Goal: Transaction & Acquisition: Book appointment/travel/reservation

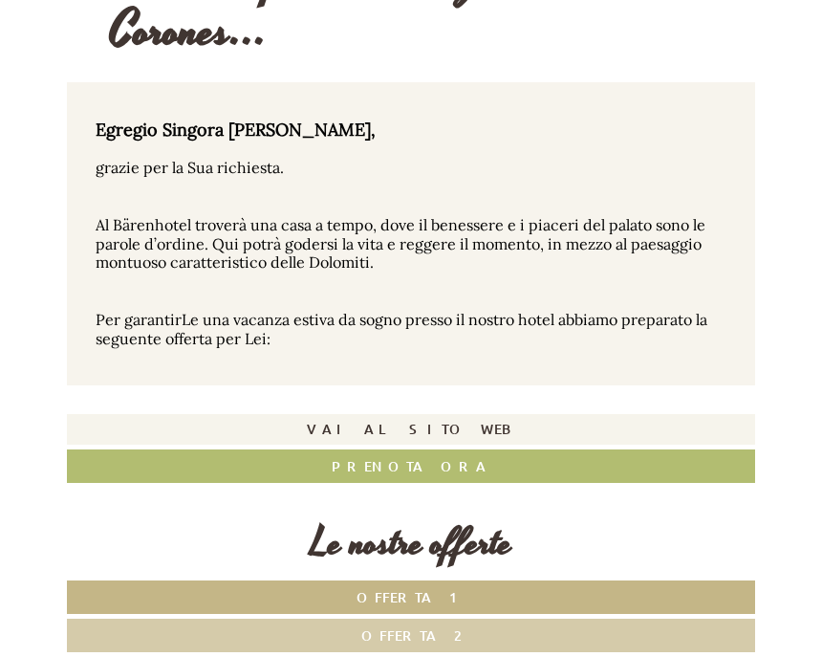
scroll to position [445, 0]
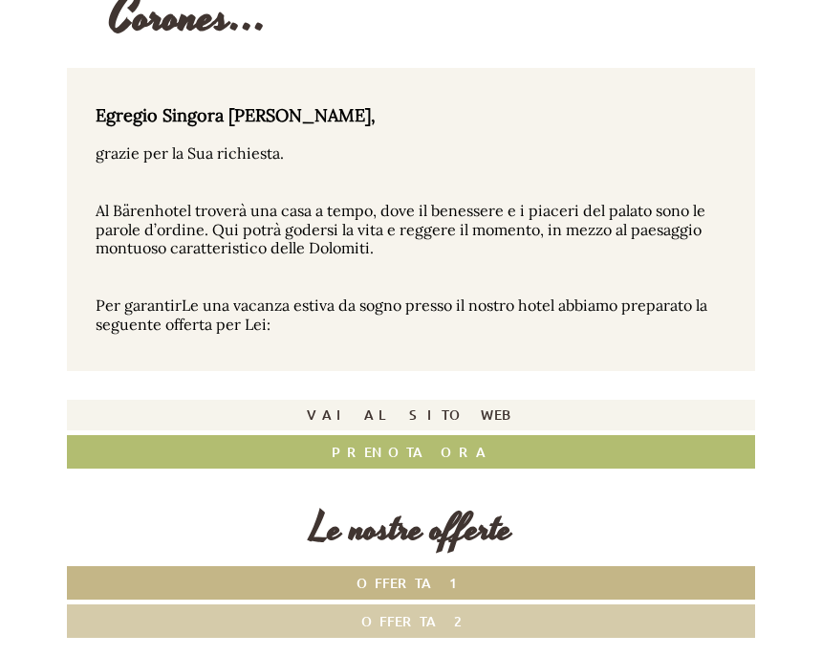
click at [448, 415] on link "Vai al sito web" at bounding box center [411, 415] width 689 height 31
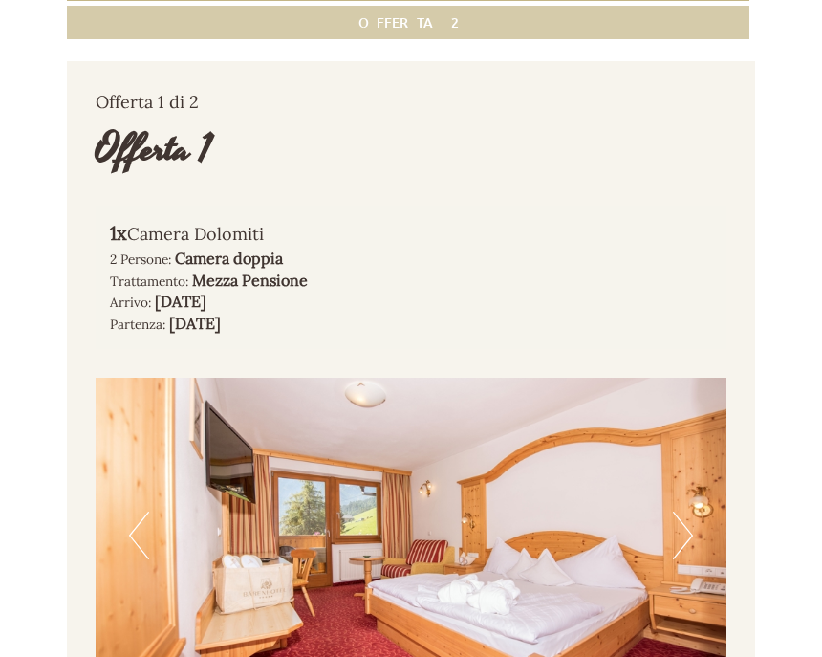
scroll to position [1058, 0]
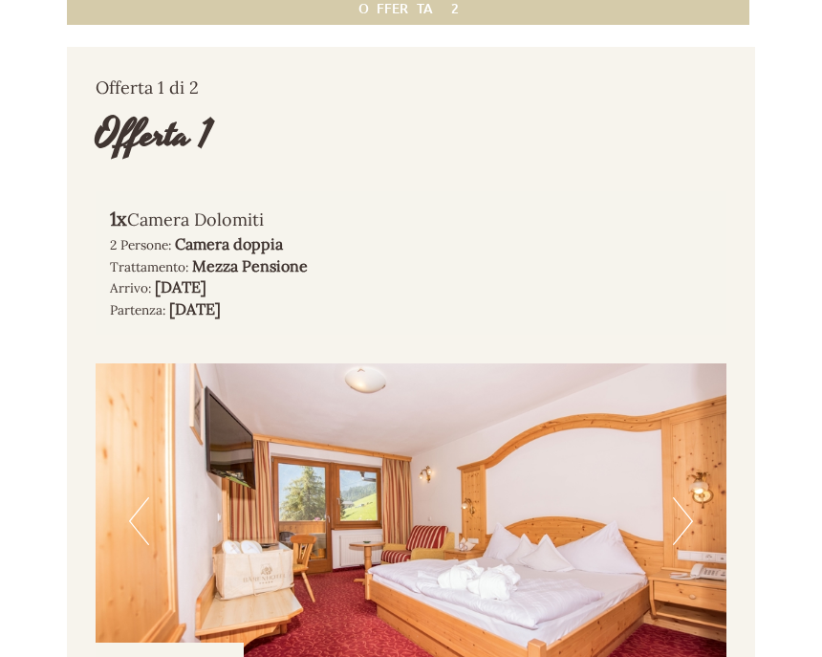
click at [691, 502] on button "Next" at bounding box center [683, 521] width 20 height 48
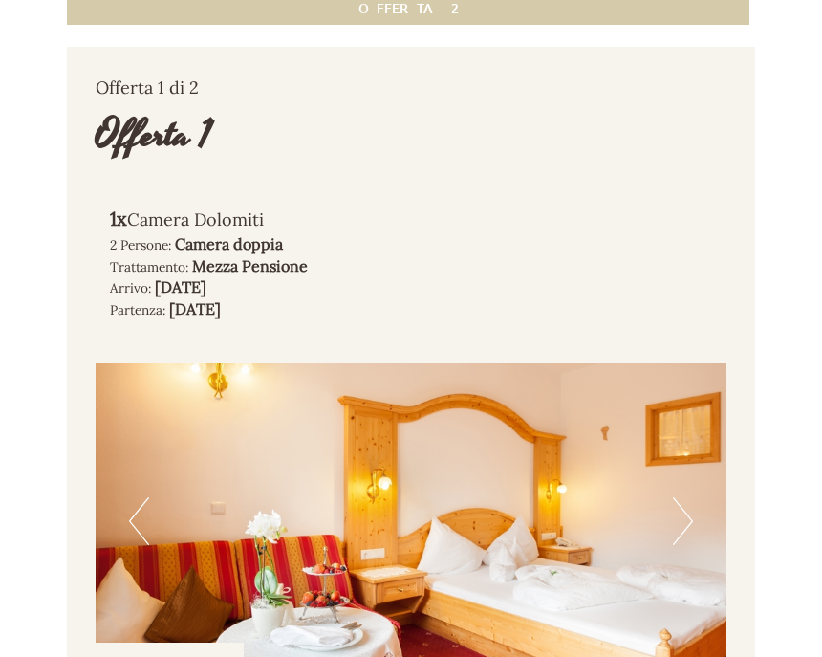
click at [681, 510] on button "Next" at bounding box center [683, 521] width 20 height 48
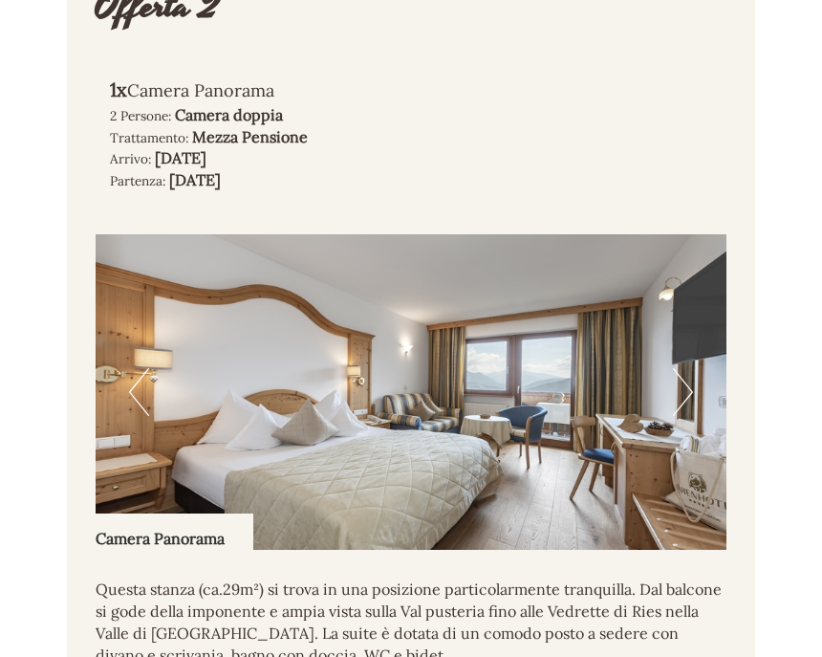
scroll to position [2353, 0]
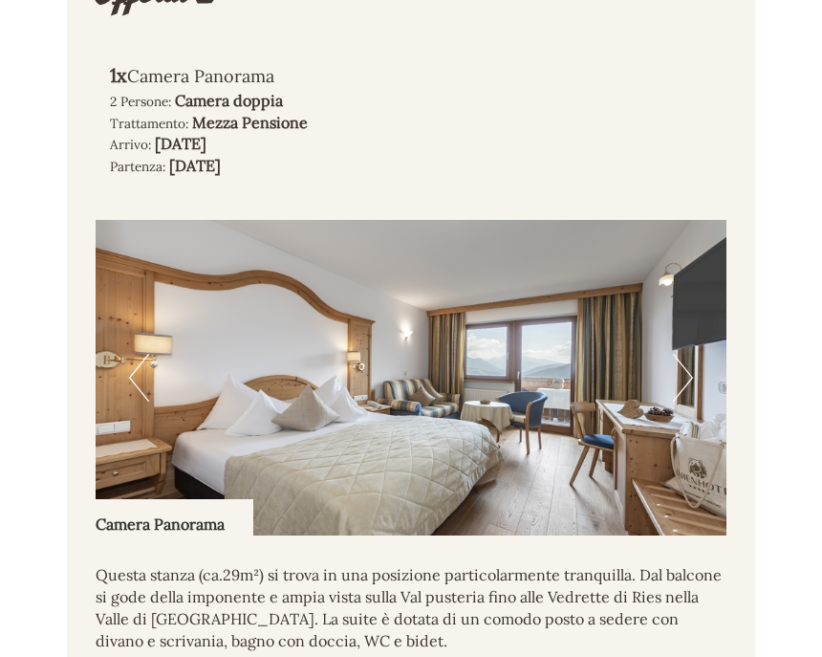
click at [670, 355] on img at bounding box center [411, 378] width 631 height 316
click at [690, 357] on button "Next" at bounding box center [683, 378] width 20 height 48
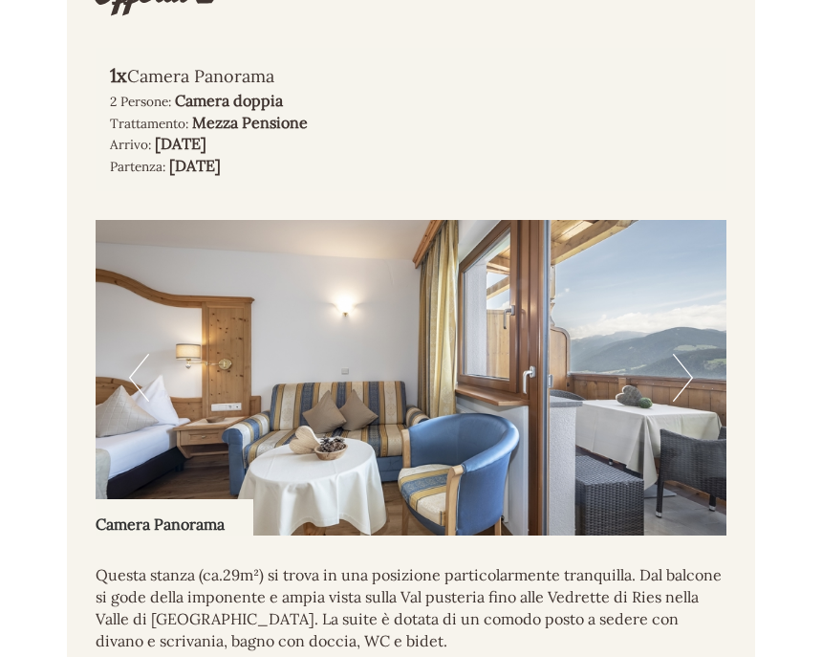
click at [680, 354] on button "Next" at bounding box center [683, 378] width 20 height 48
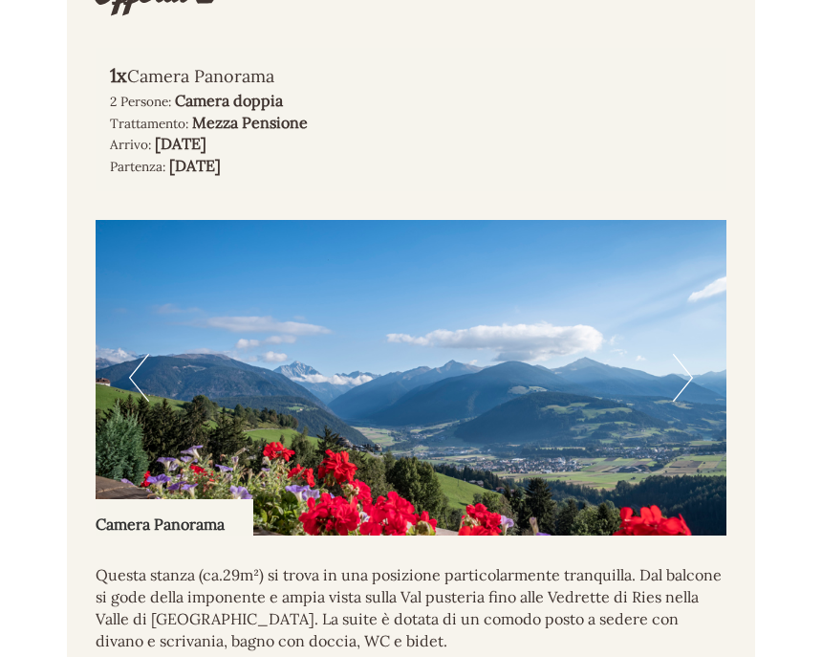
click at [682, 354] on button "Next" at bounding box center [683, 378] width 20 height 48
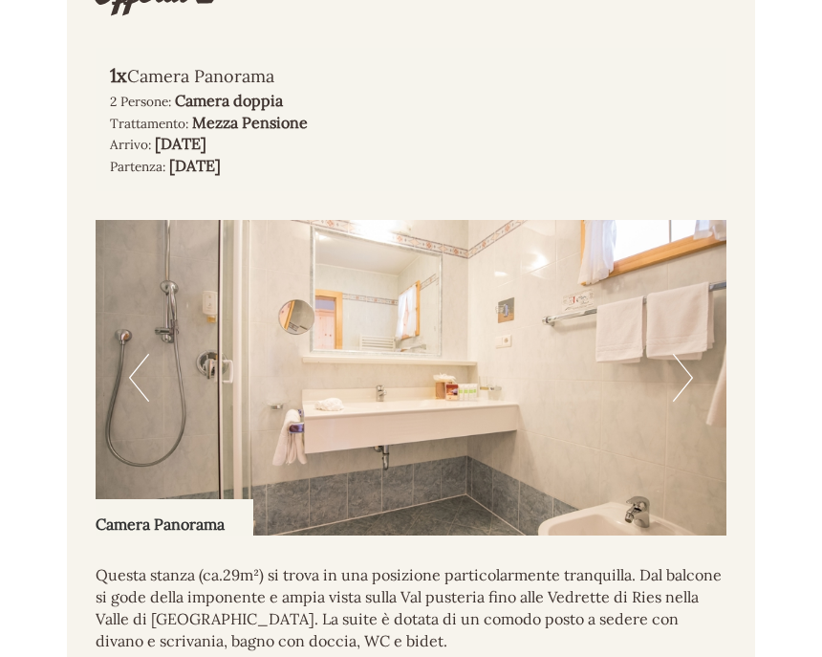
click at [687, 354] on button "Next" at bounding box center [683, 378] width 20 height 48
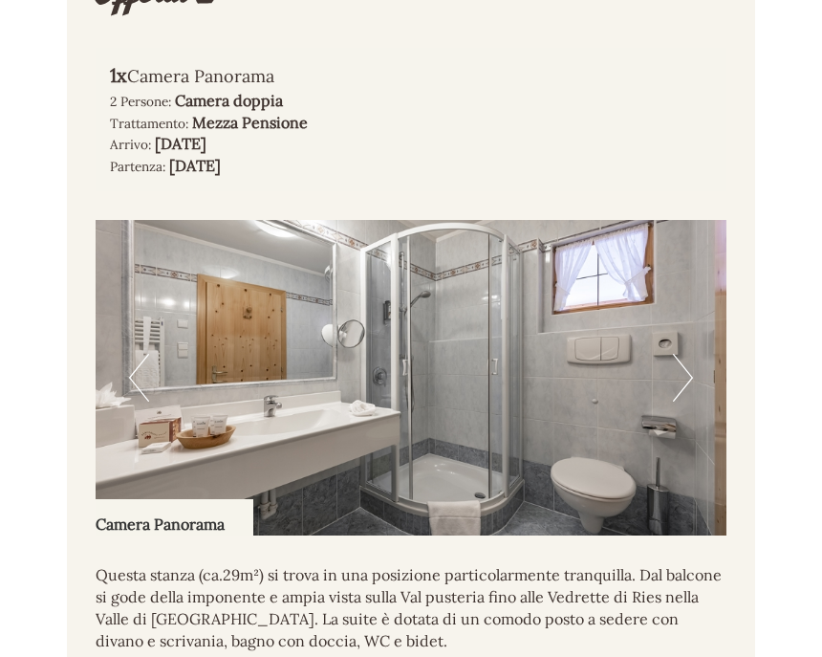
click at [686, 358] on button "Next" at bounding box center [683, 378] width 20 height 48
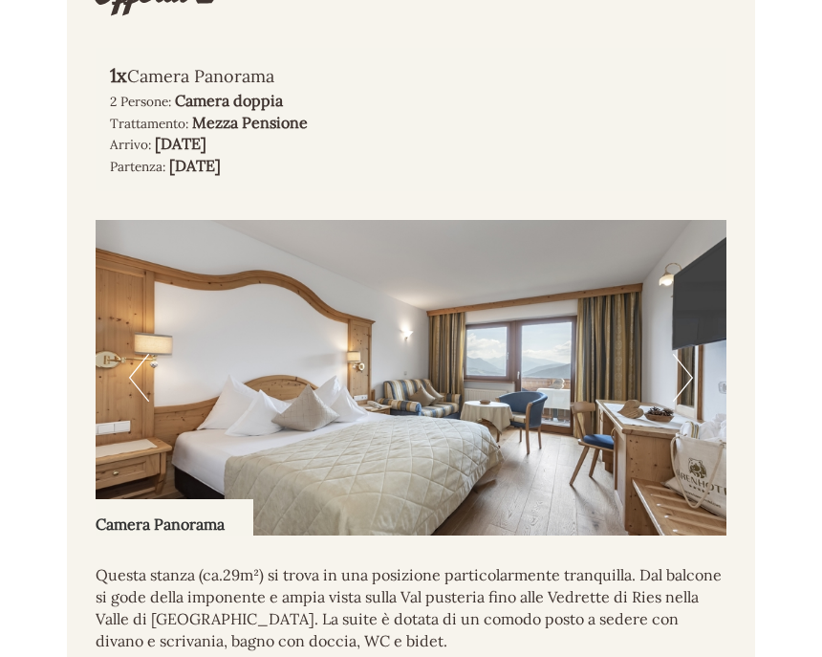
click at [681, 354] on button "Next" at bounding box center [683, 378] width 20 height 48
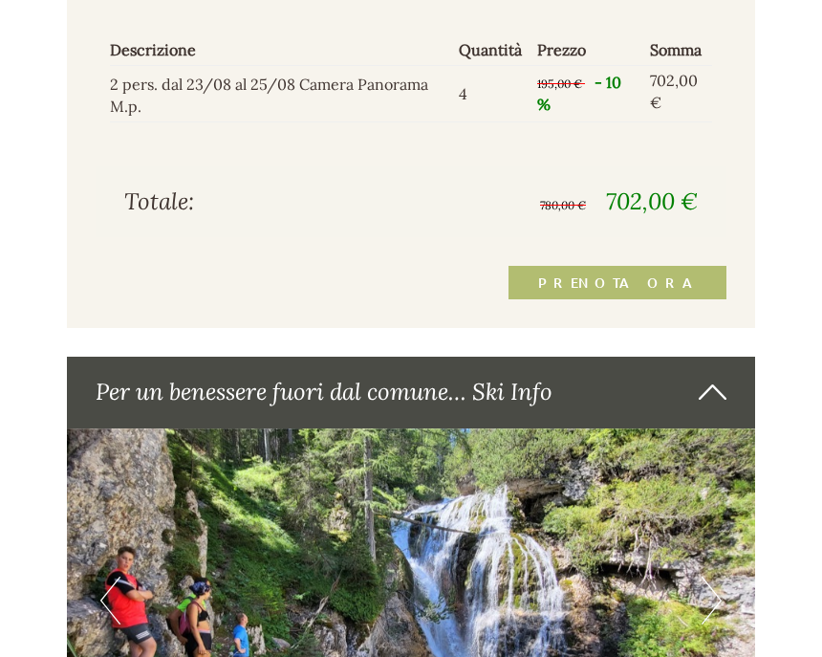
scroll to position [2943, 0]
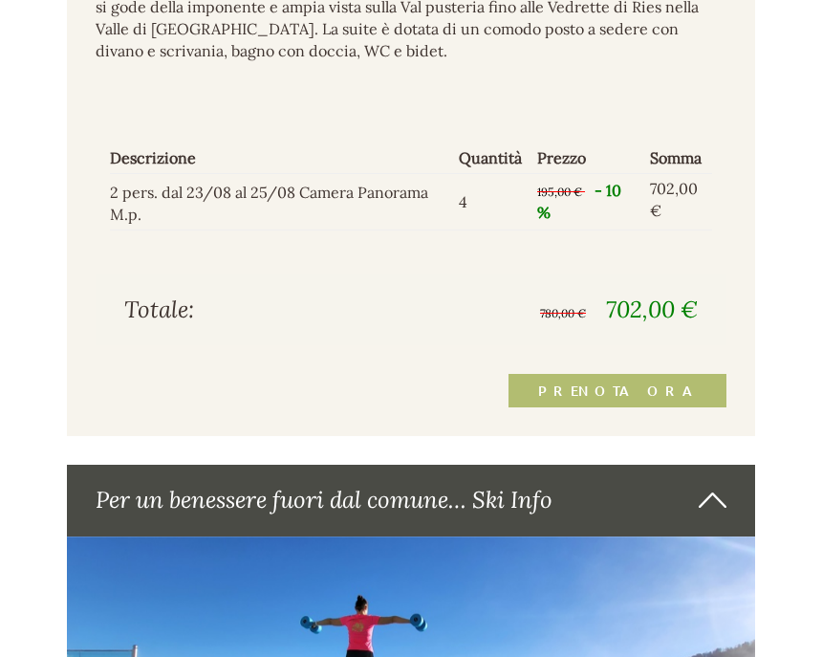
click at [646, 374] on link "Prenota ora" at bounding box center [618, 390] width 218 height 33
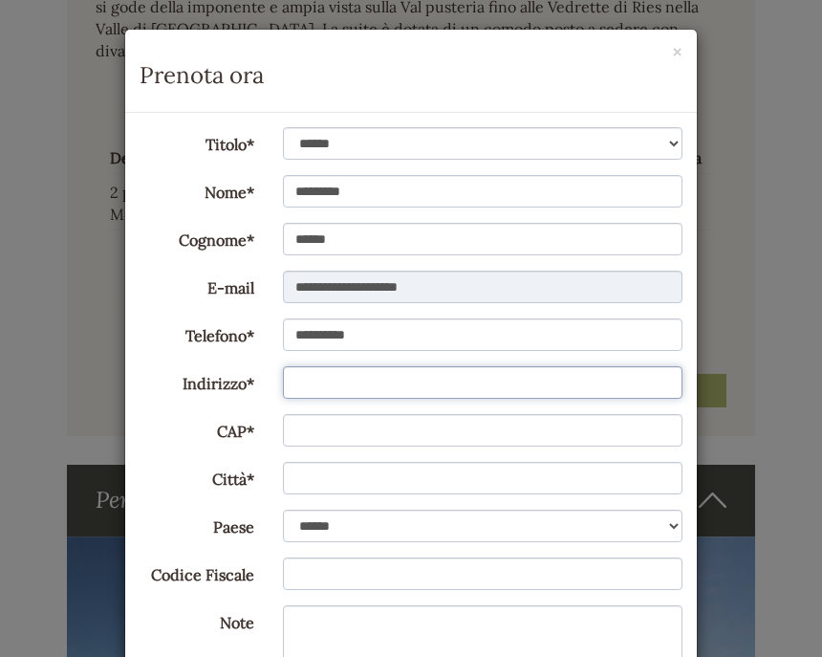
click at [294, 389] on input "Indirizzo*" at bounding box center [483, 382] width 401 height 33
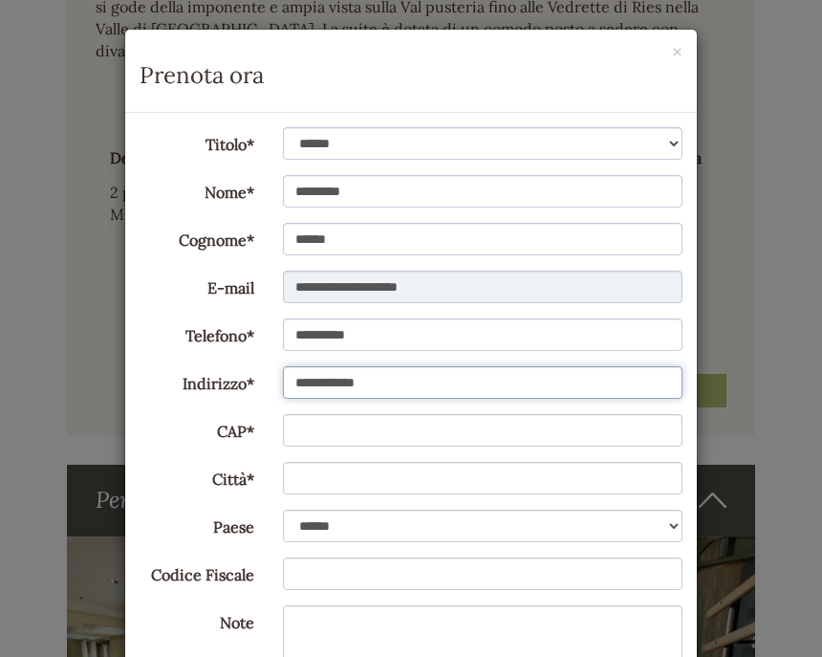
type input "**********"
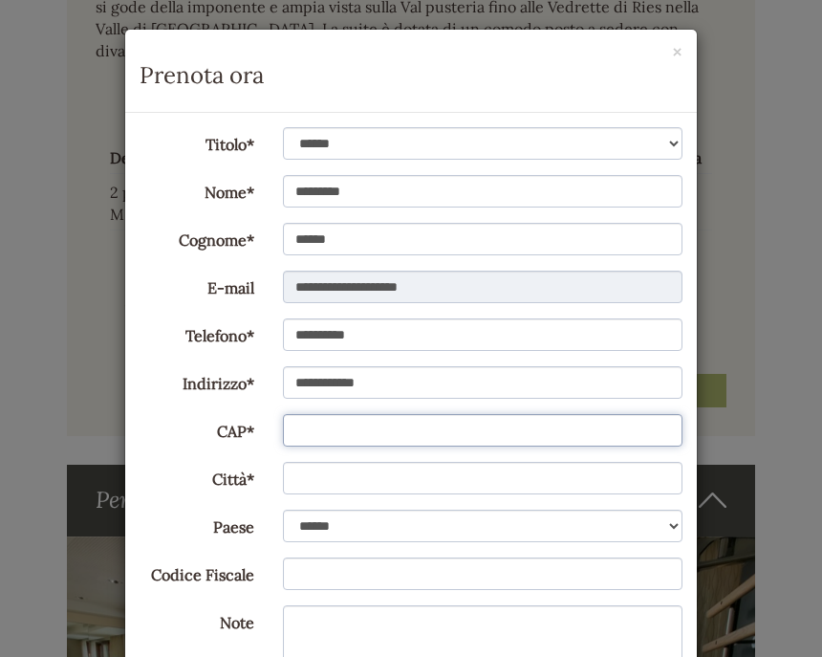
click at [315, 439] on input "CAP*" at bounding box center [483, 430] width 401 height 33
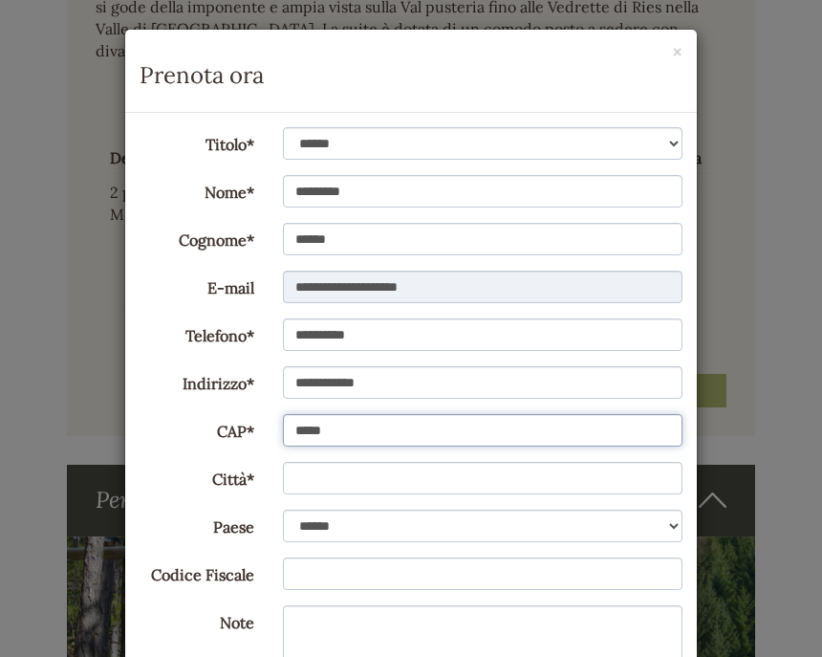
type input "*****"
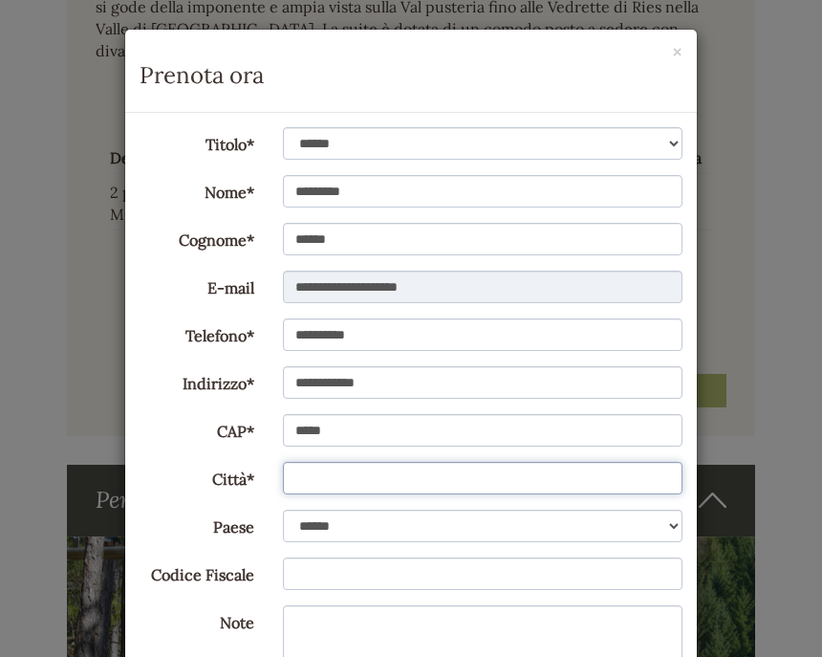
click at [304, 483] on input "Città*" at bounding box center [483, 478] width 401 height 33
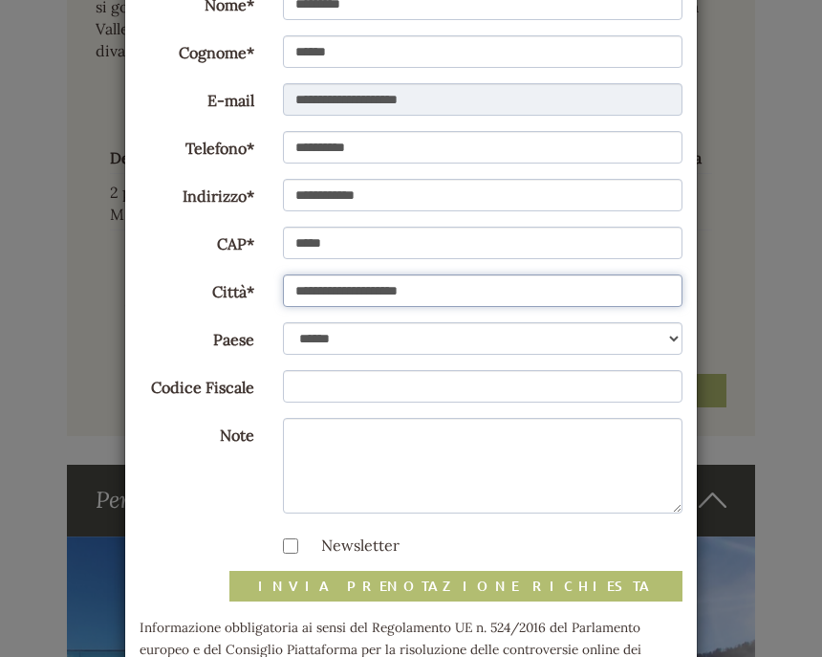
scroll to position [206, 0]
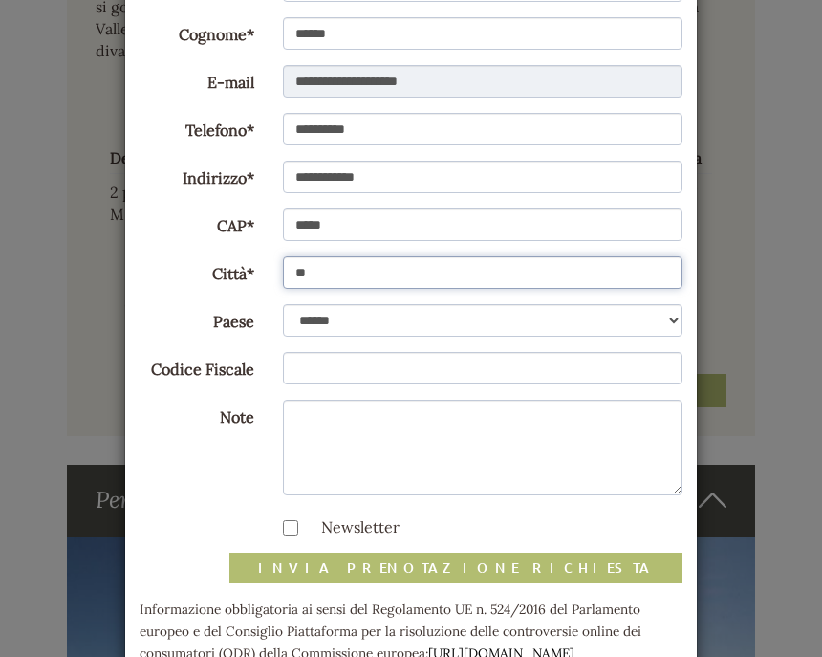
type input "*"
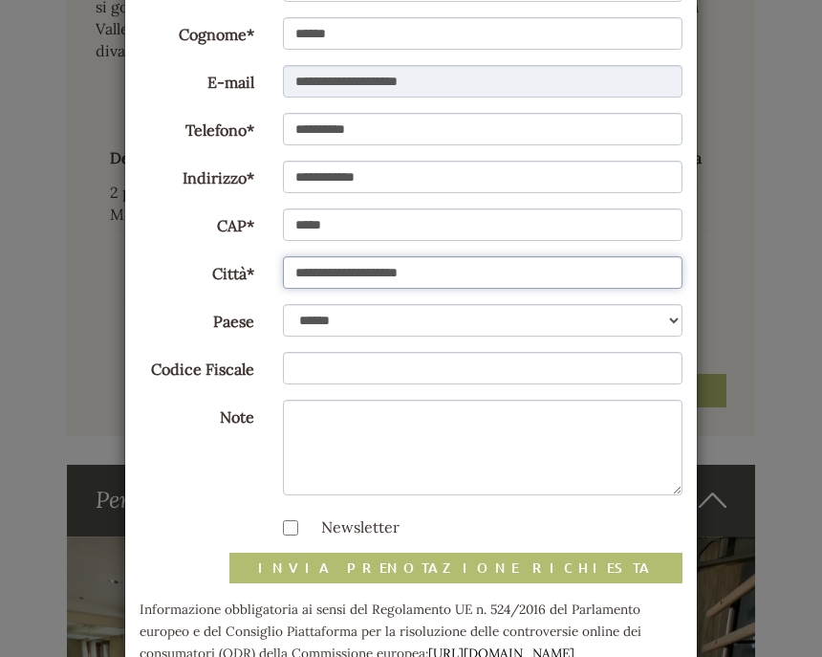
type input "**********"
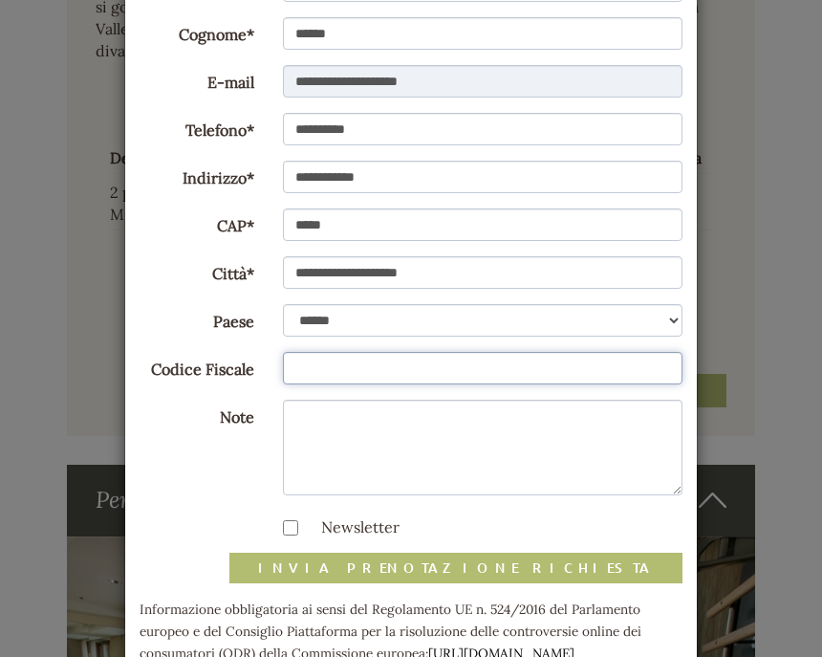
click at [297, 369] on input "Codice Fiscale" at bounding box center [483, 368] width 401 height 33
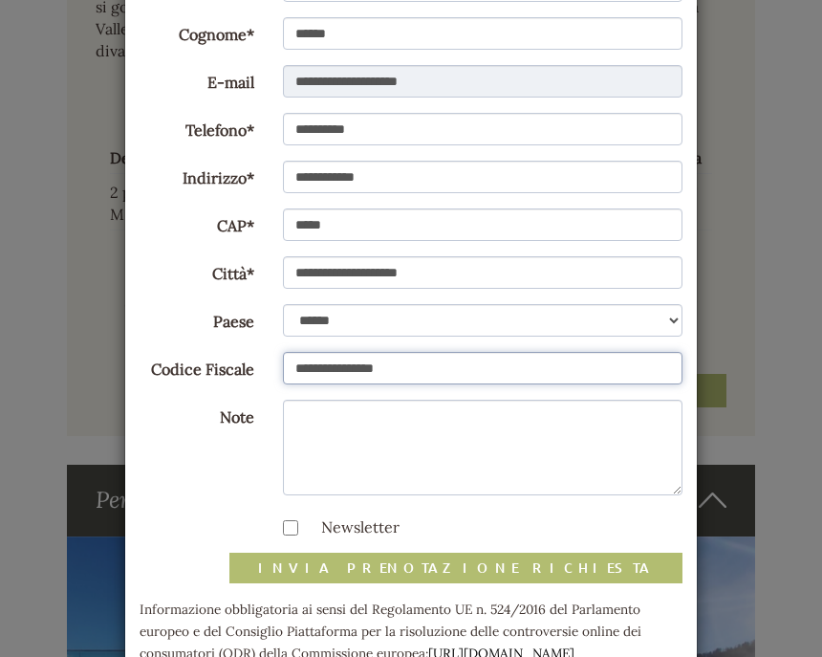
type input "**********"
click at [171, 525] on div "Newsletter" at bounding box center [411, 524] width 572 height 29
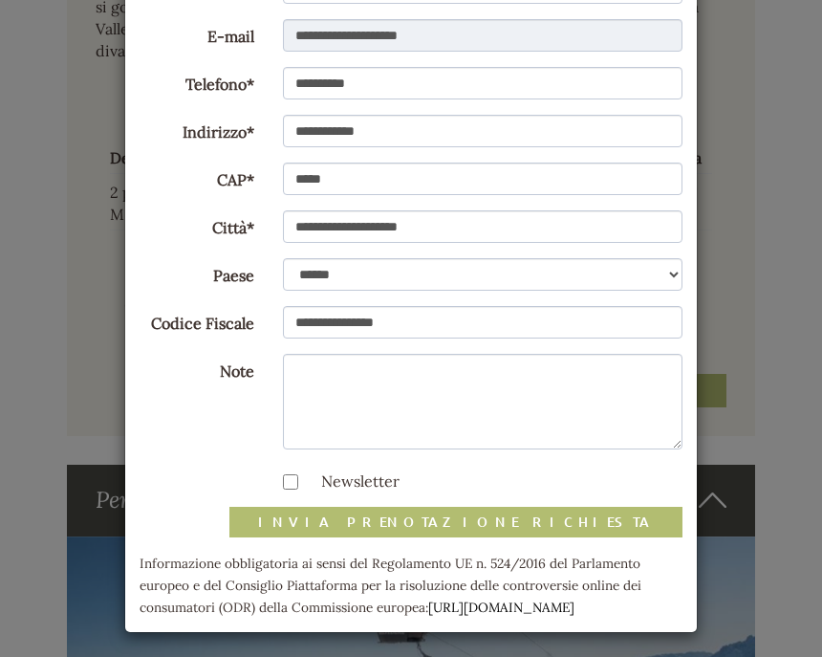
scroll to position [252, 0]
click at [565, 518] on button "invia prenotazione richiesta" at bounding box center [456, 522] width 453 height 31
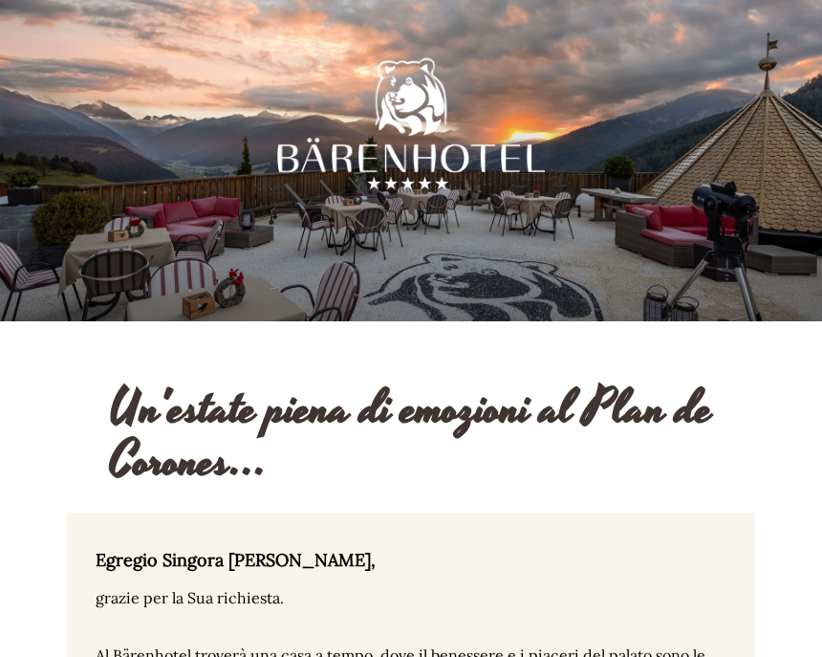
scroll to position [573, 0]
